Goal: Transaction & Acquisition: Purchase product/service

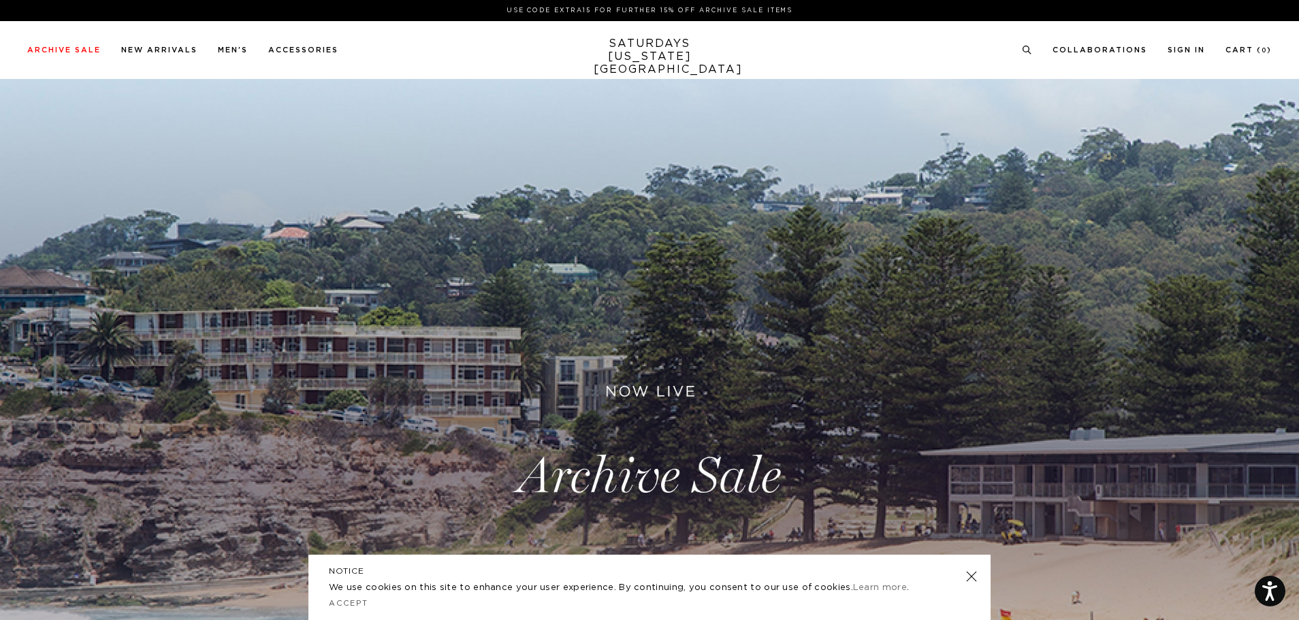
click at [969, 574] on link at bounding box center [971, 576] width 19 height 19
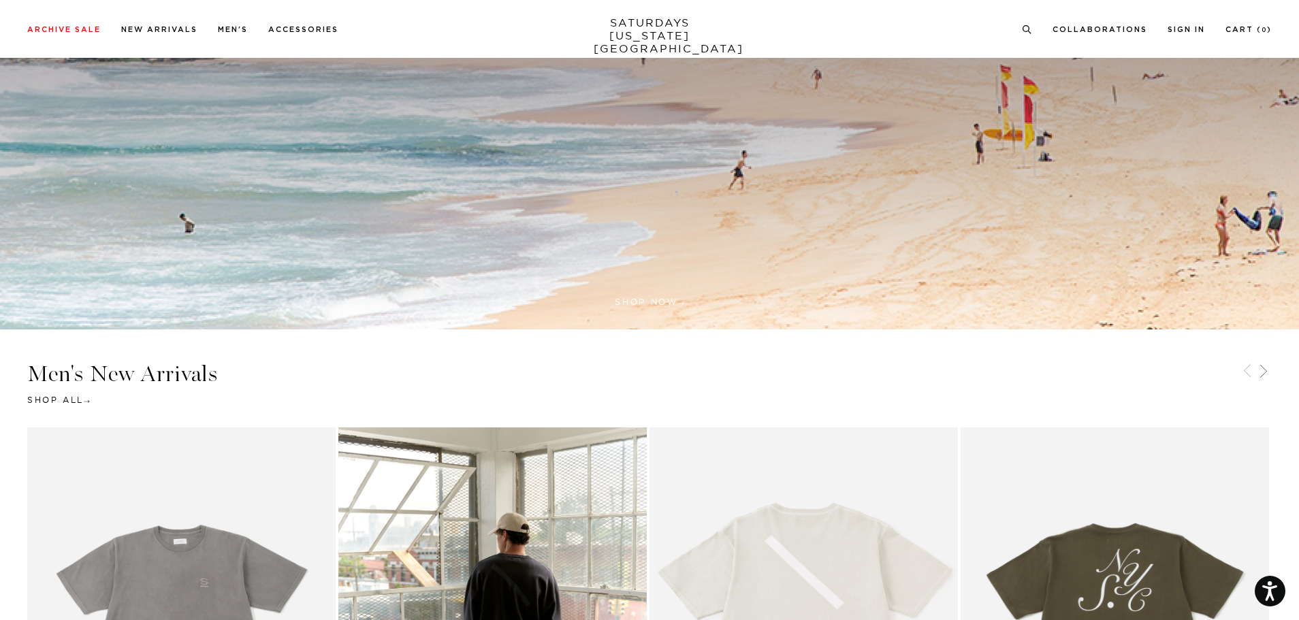
scroll to position [340, 0]
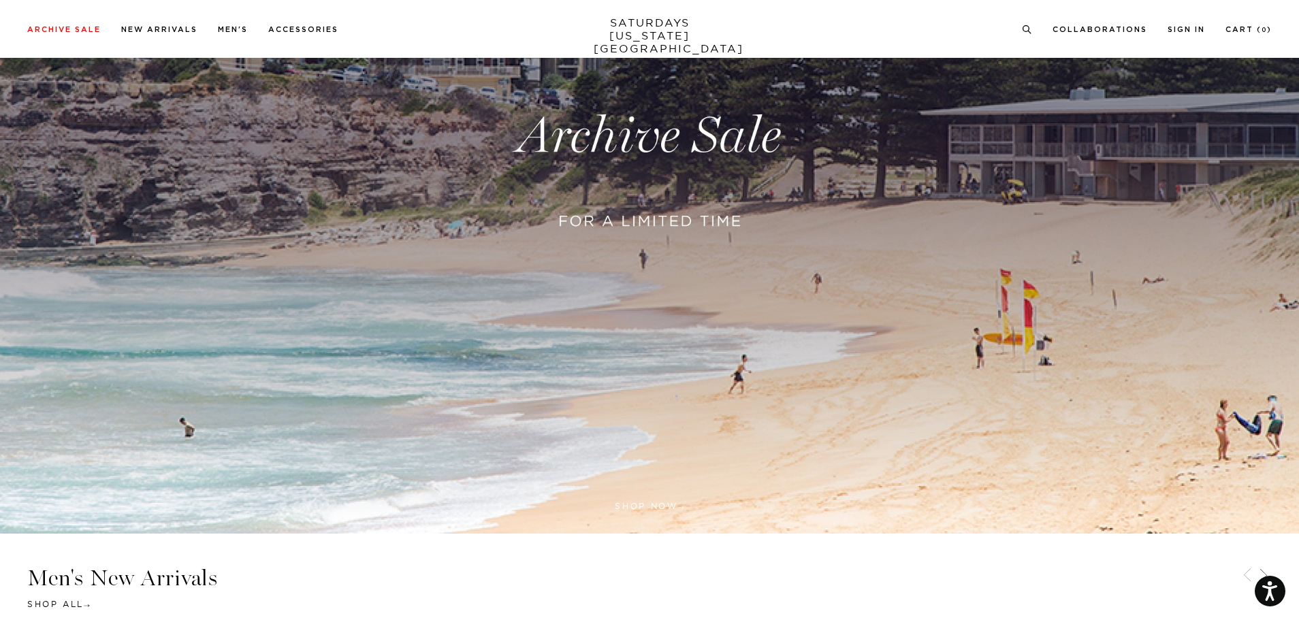
click at [730, 204] on link at bounding box center [649, 136] width 1299 height 795
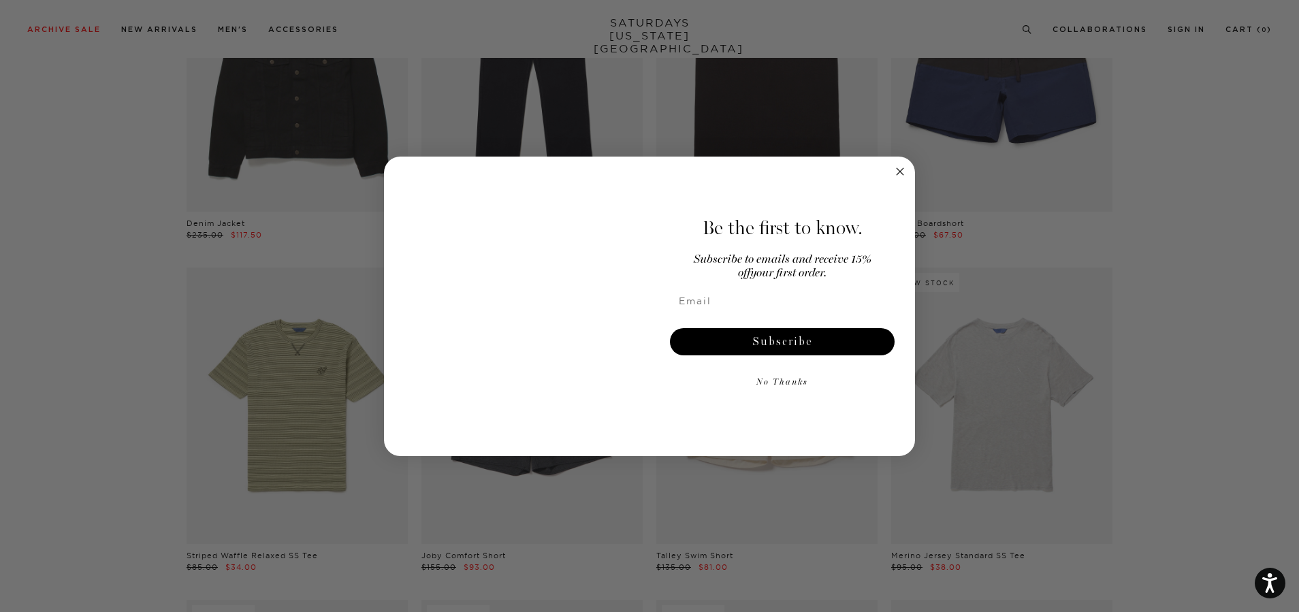
scroll to position [1497, 0]
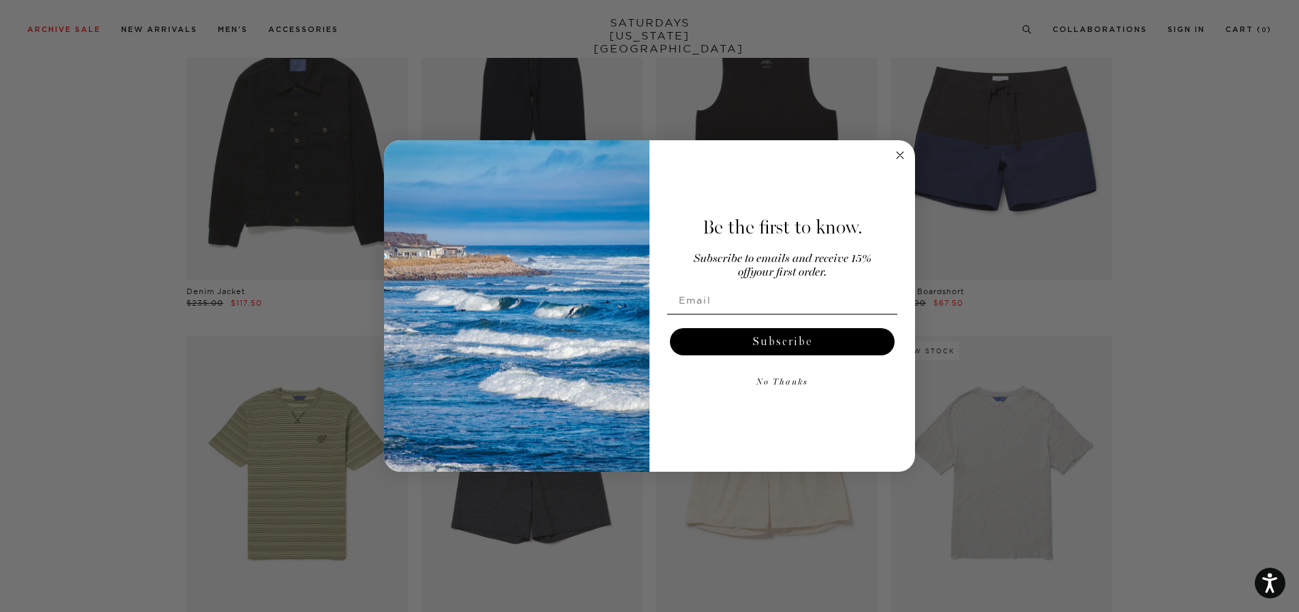
click at [901, 155] on circle "Close dialog" at bounding box center [900, 155] width 16 height 16
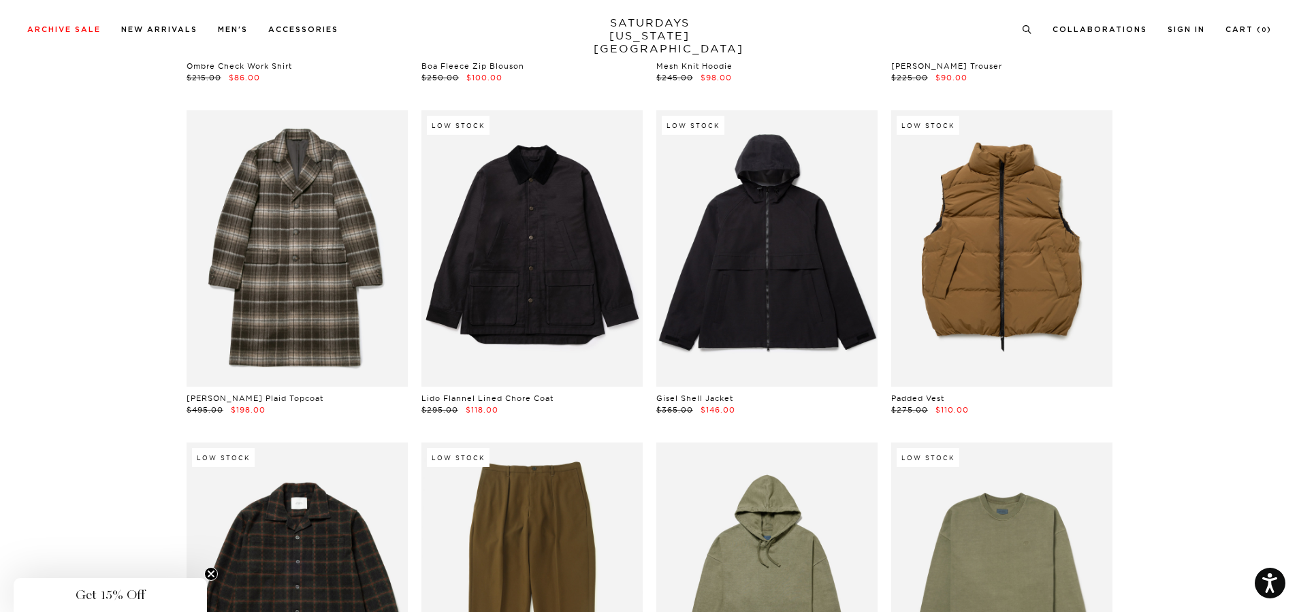
scroll to position [18037, 0]
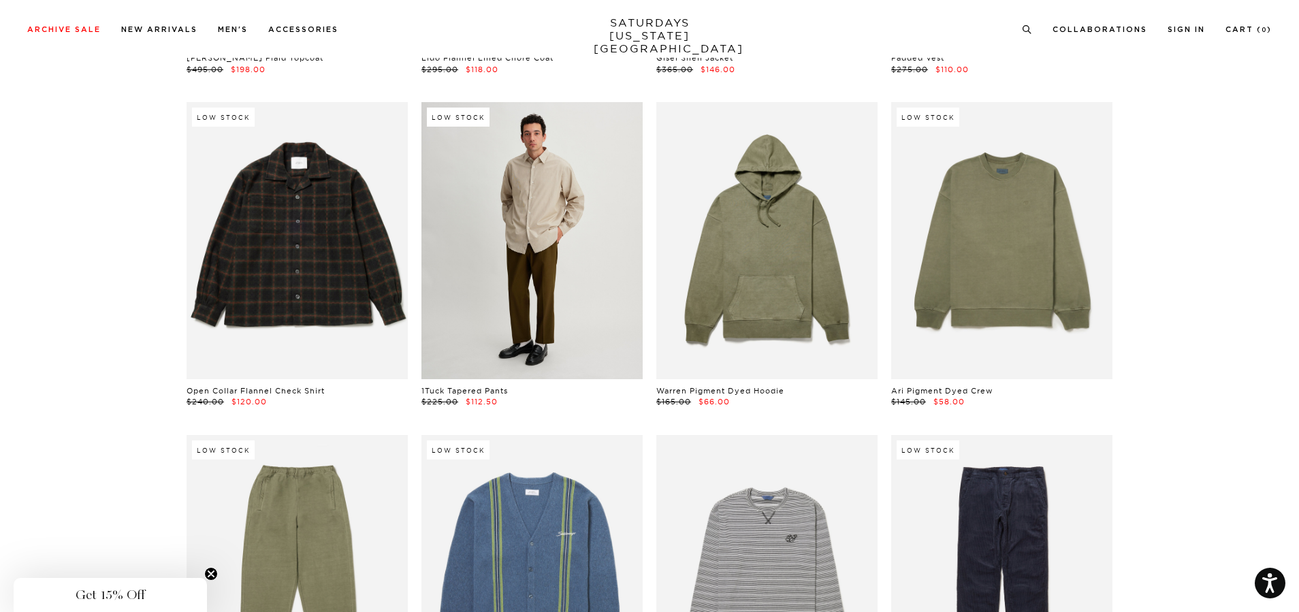
click at [592, 252] on link at bounding box center [531, 240] width 221 height 276
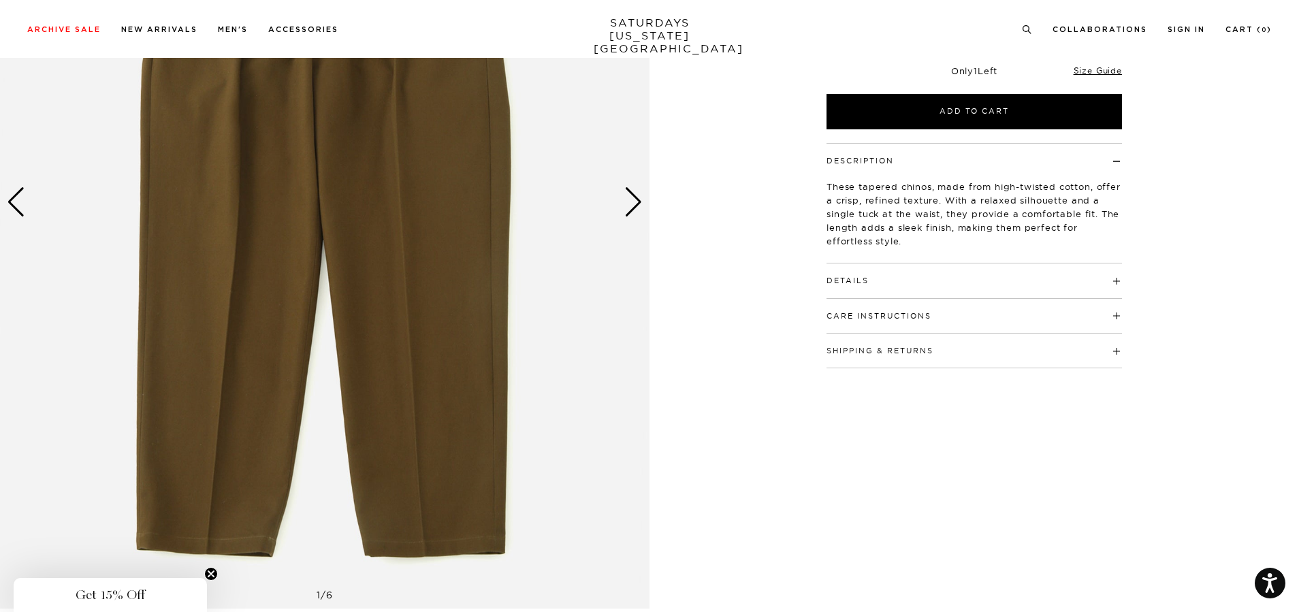
scroll to position [68, 0]
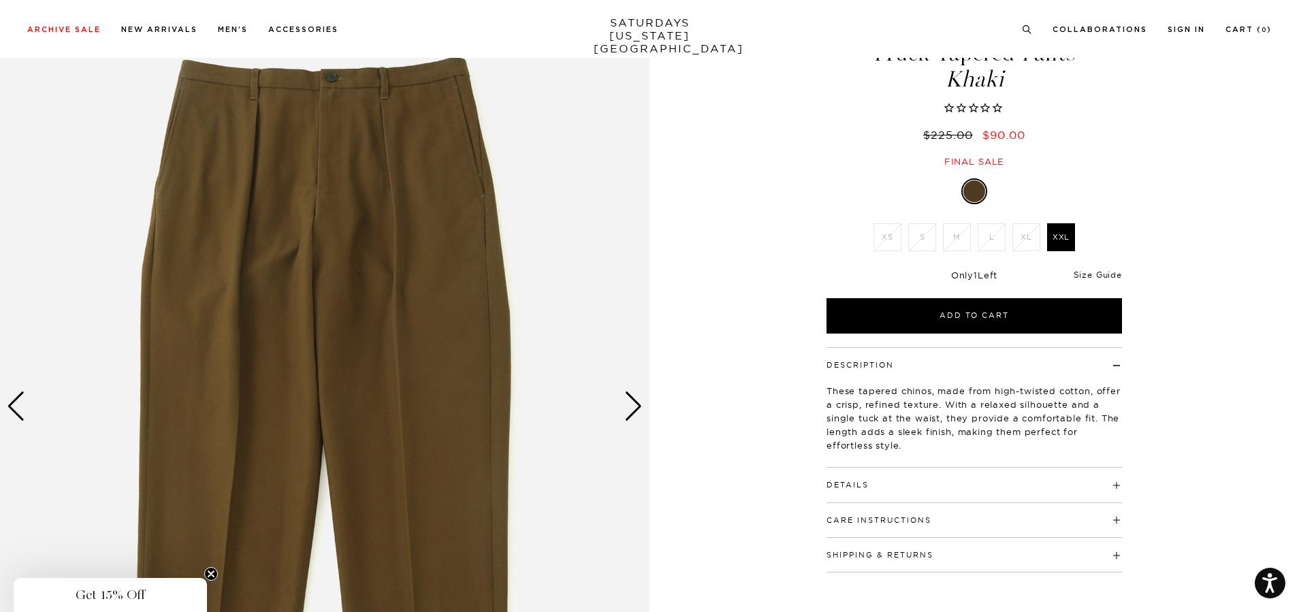
click at [1103, 273] on link "Size Guide" at bounding box center [1097, 275] width 48 height 10
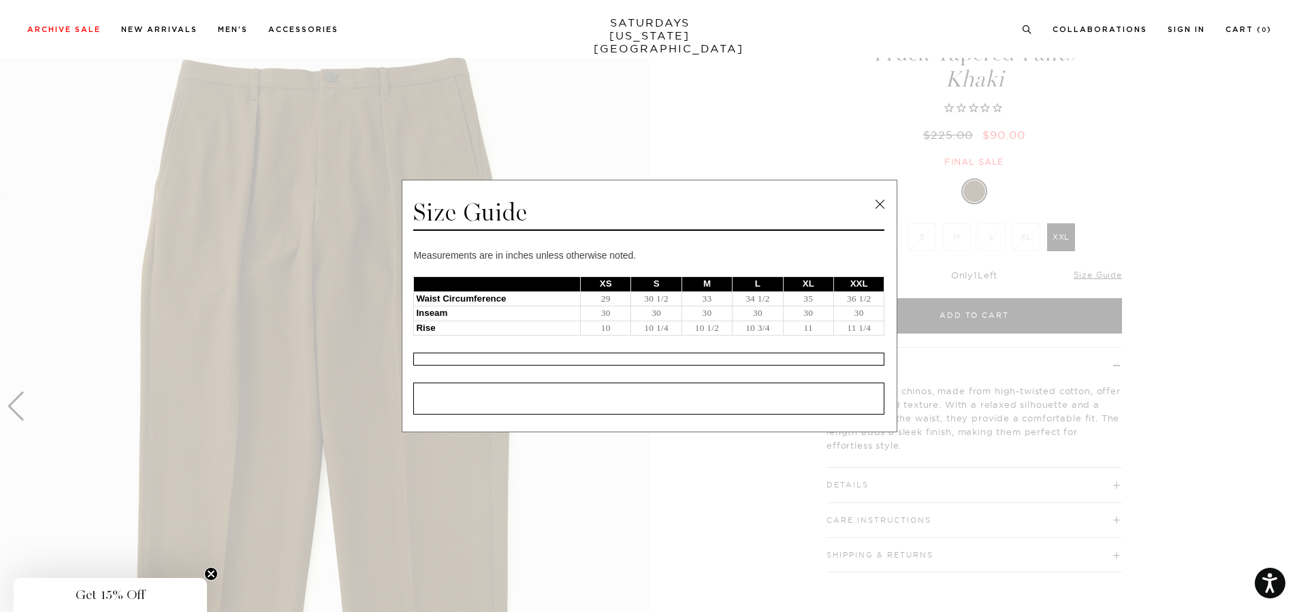
click at [875, 199] on link at bounding box center [879, 204] width 20 height 20
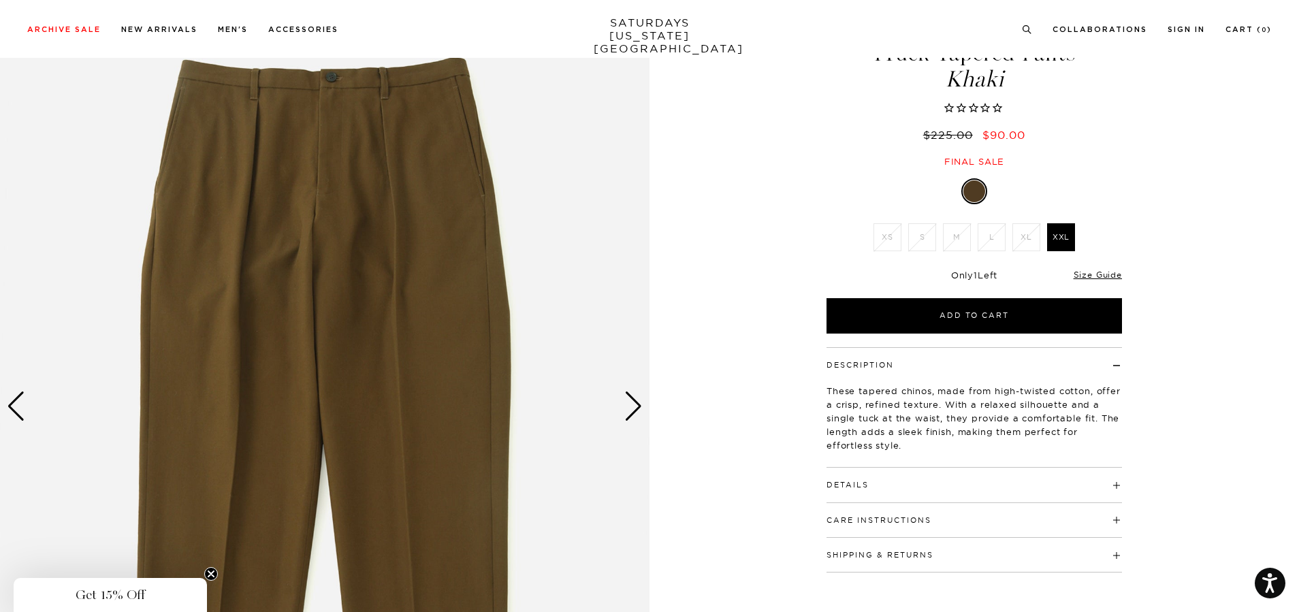
click at [639, 402] on div "Next slide" at bounding box center [633, 406] width 18 height 30
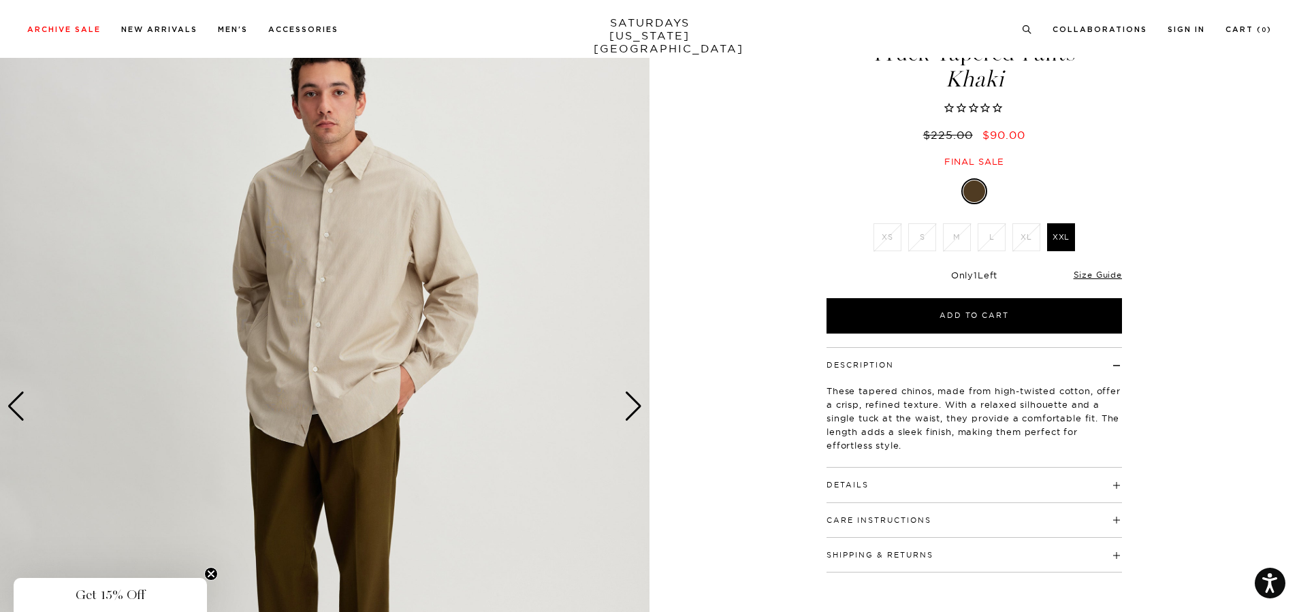
click at [637, 401] on div "Next slide" at bounding box center [633, 406] width 18 height 30
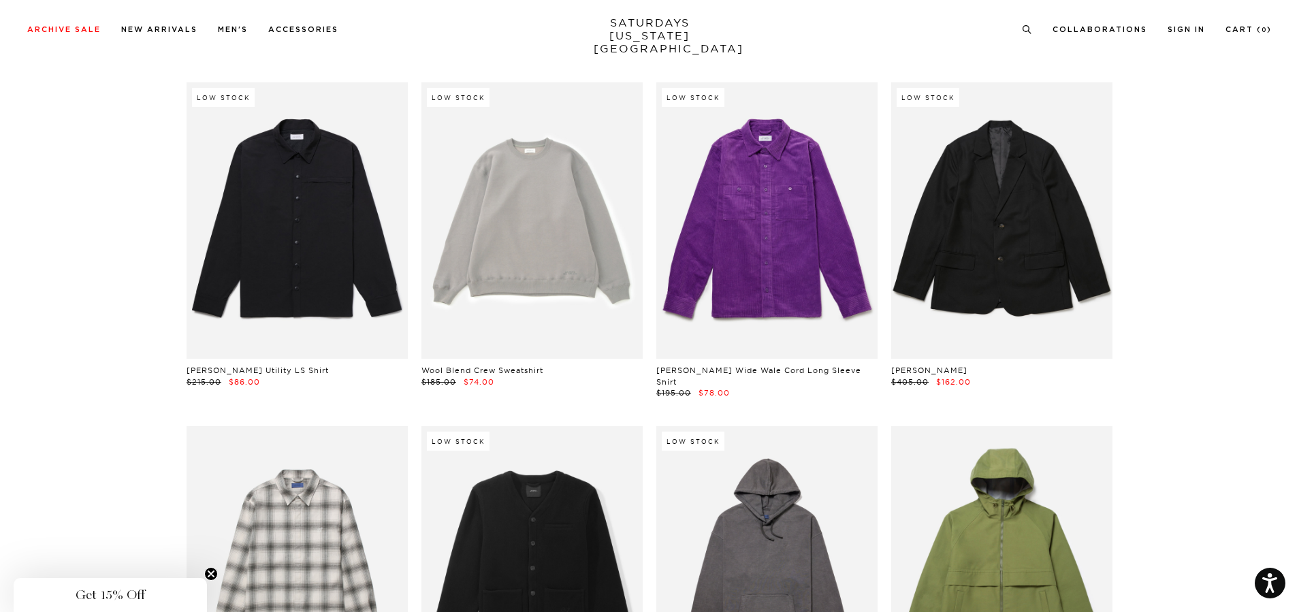
scroll to position [22121, 0]
